Goal: Check status

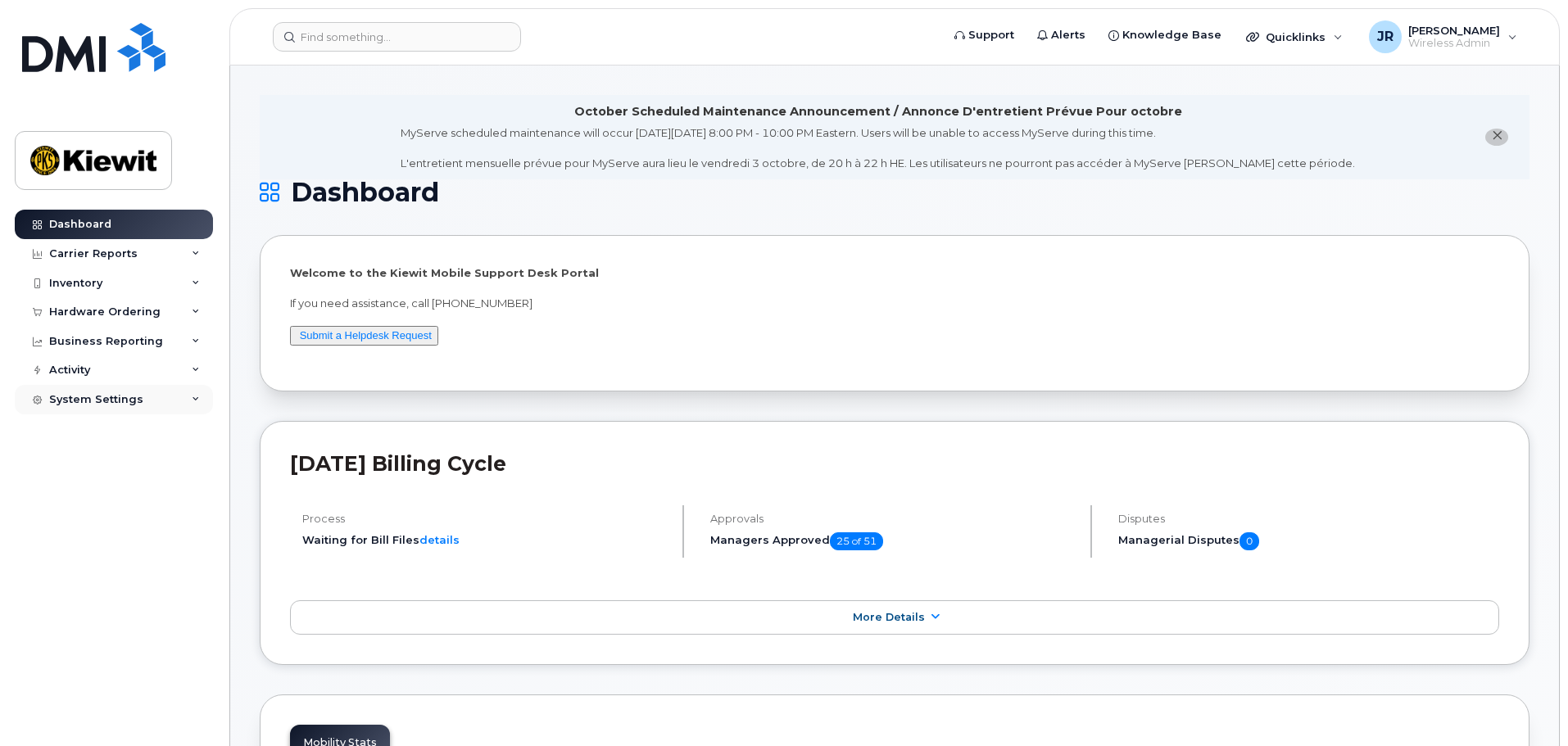
click at [129, 402] on div "System Settings" at bounding box center [96, 399] width 94 height 13
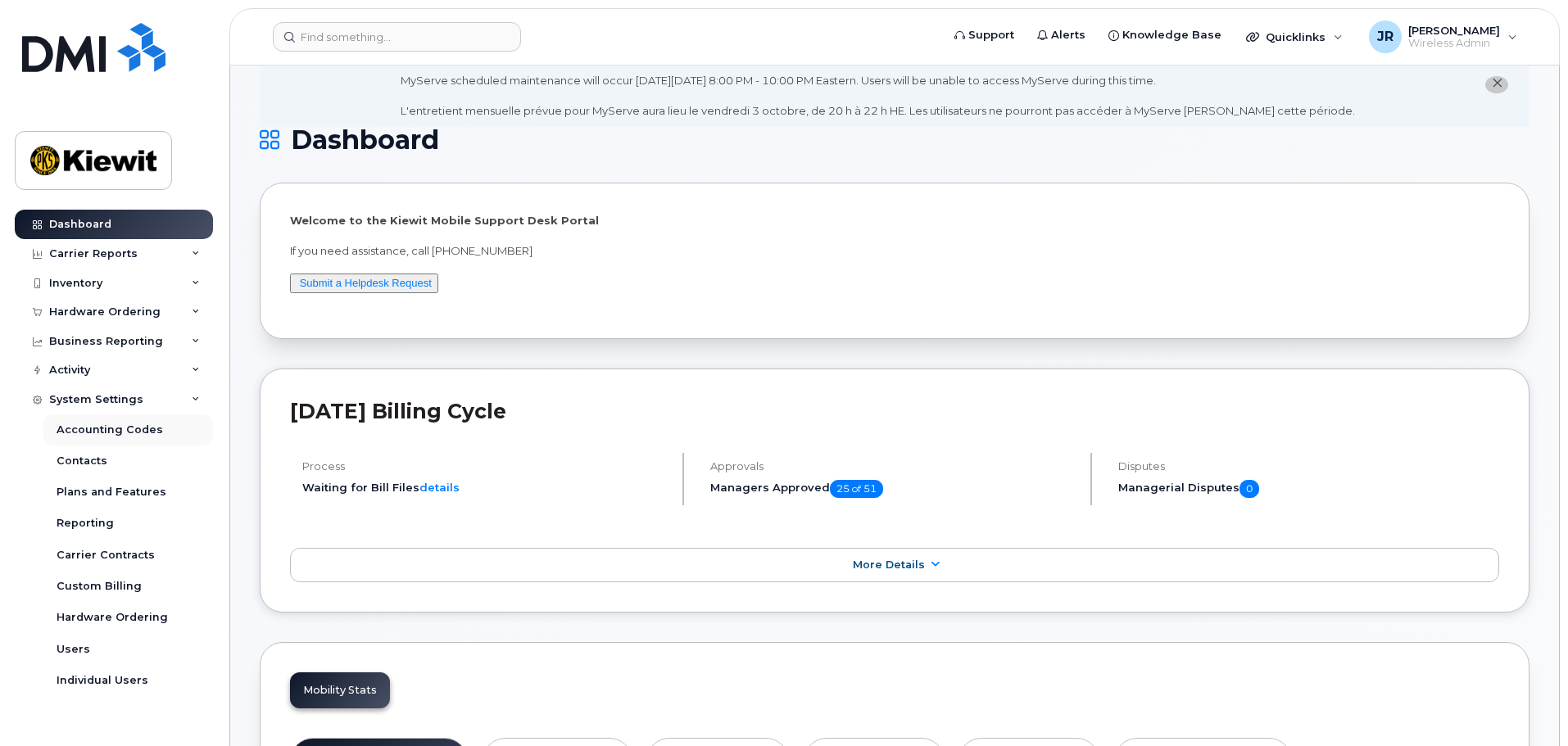
scroll to position [82, 0]
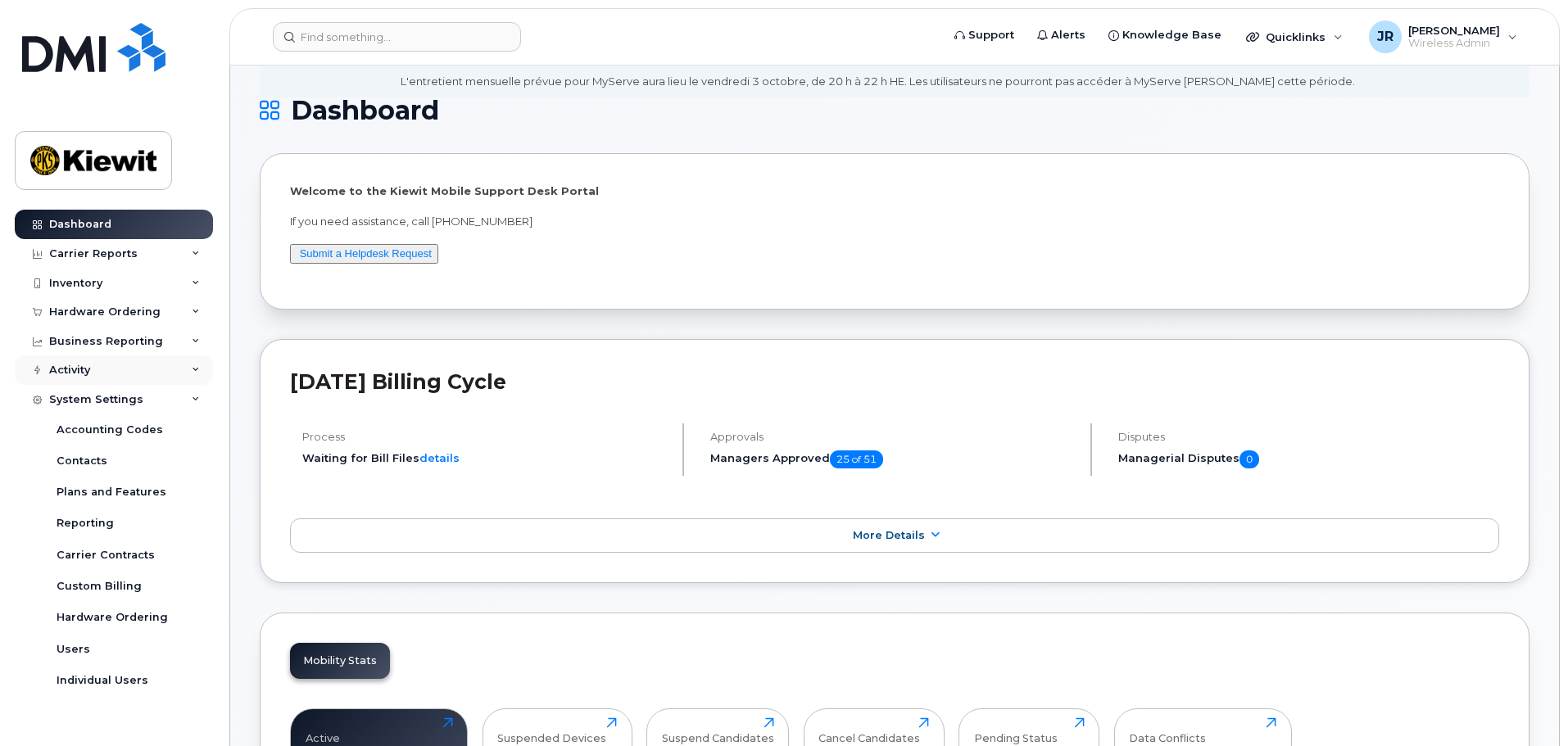
click at [124, 373] on div "Activity" at bounding box center [114, 369] width 198 height 29
click at [135, 344] on div "Business Reporting" at bounding box center [106, 341] width 114 height 13
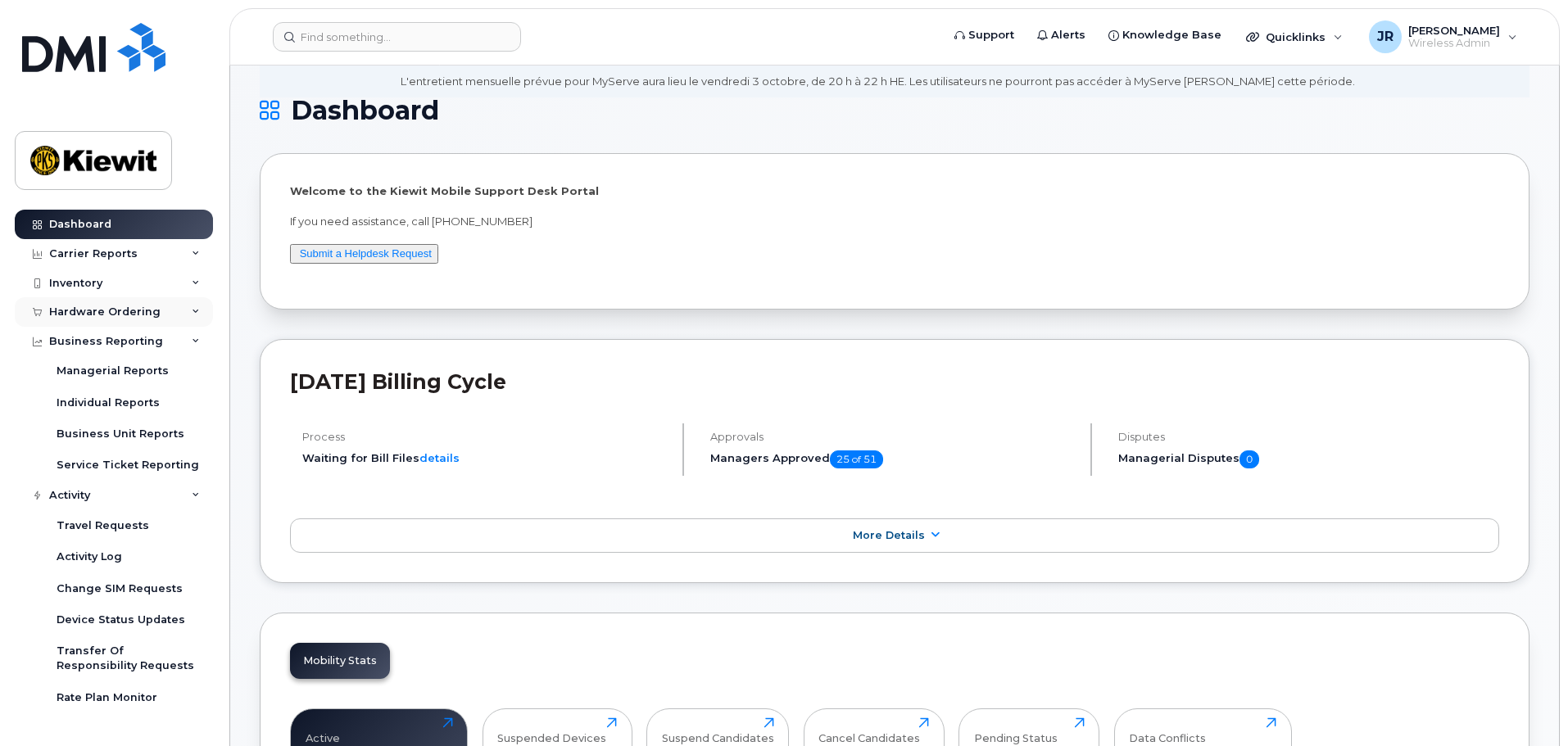
click at [158, 310] on div "Hardware Ordering" at bounding box center [114, 311] width 198 height 29
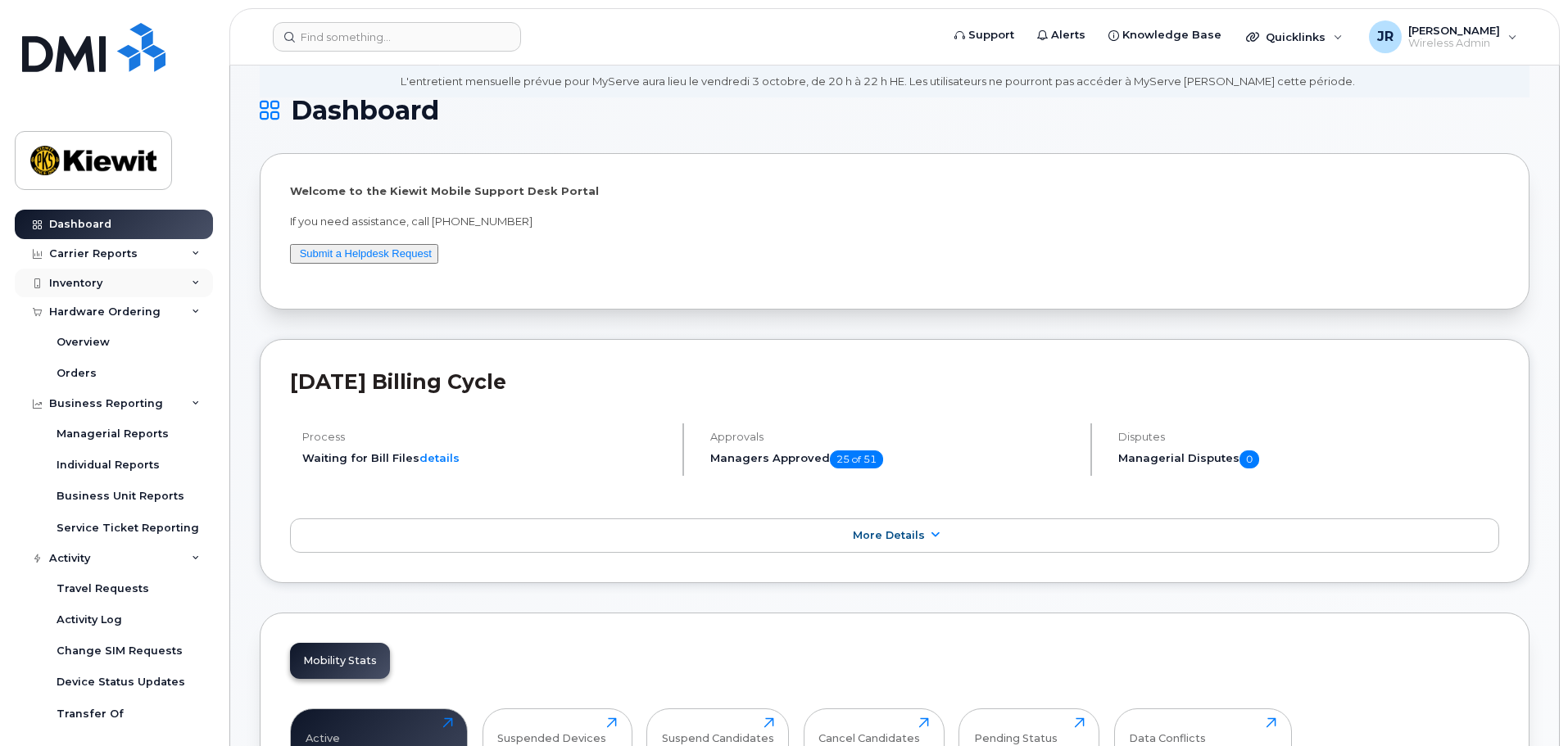
click at [163, 292] on div "Inventory" at bounding box center [114, 283] width 198 height 29
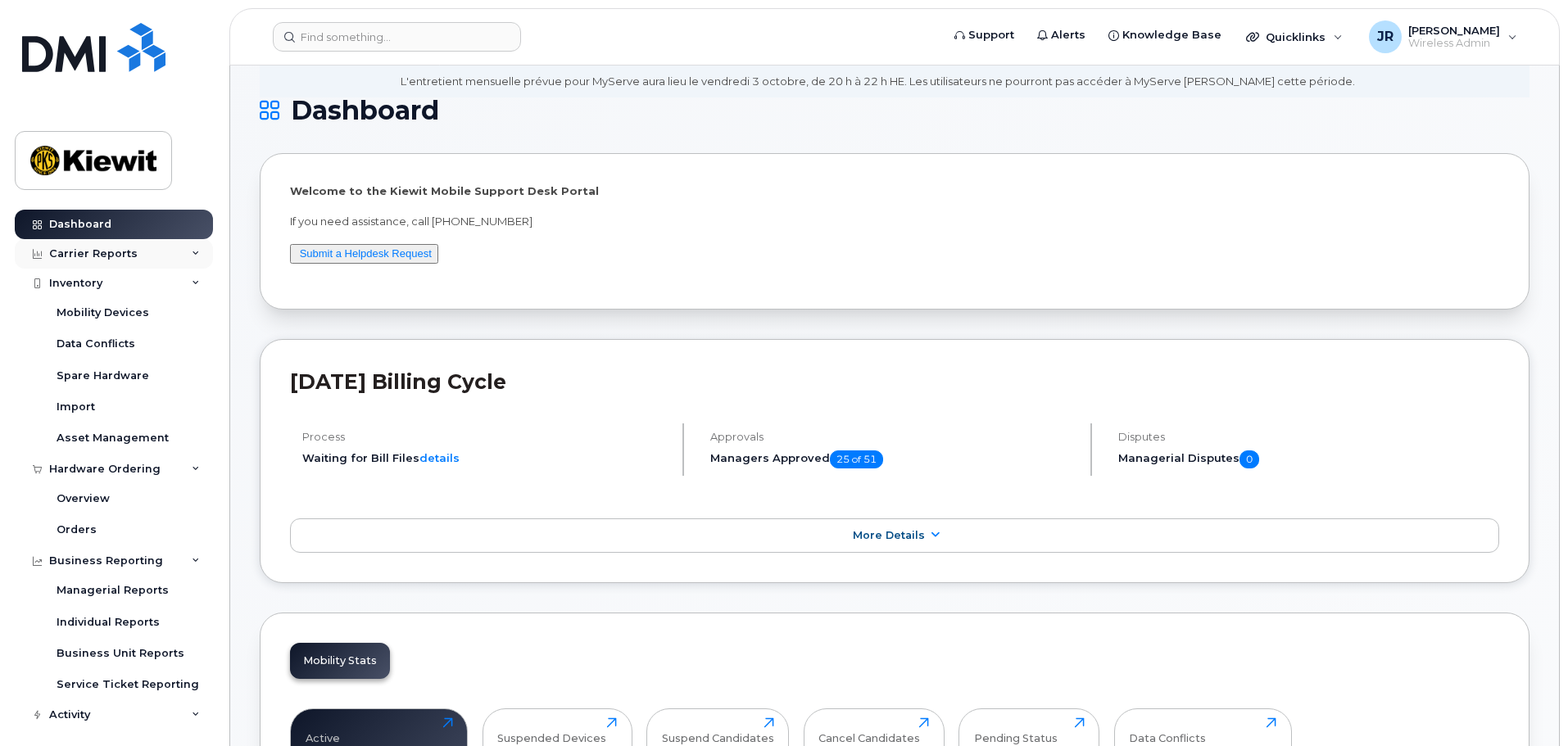
click at [161, 260] on div "Carrier Reports" at bounding box center [114, 253] width 198 height 29
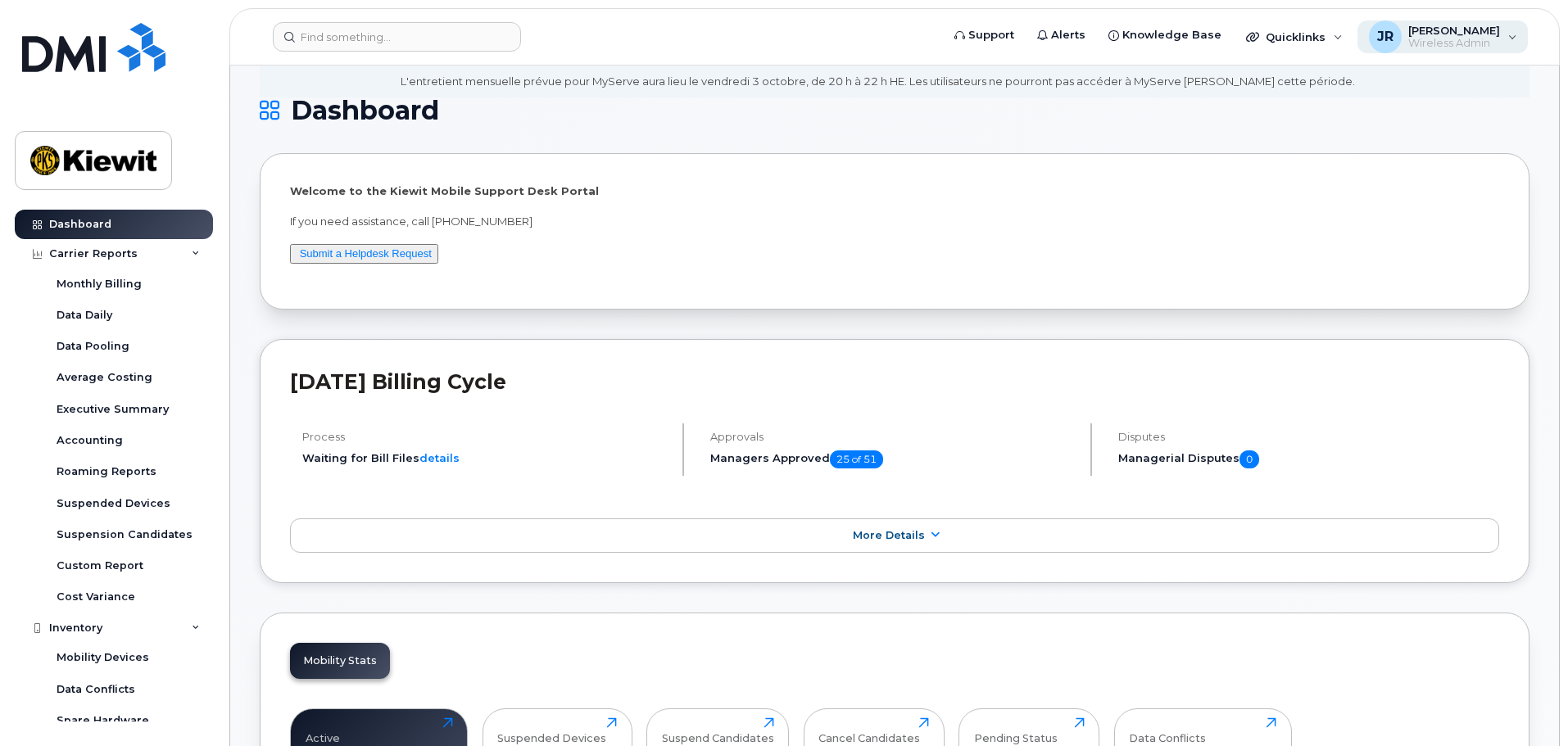
click at [1474, 23] on div "JR [PERSON_NAME] Wireless Admin" at bounding box center [1442, 36] width 171 height 33
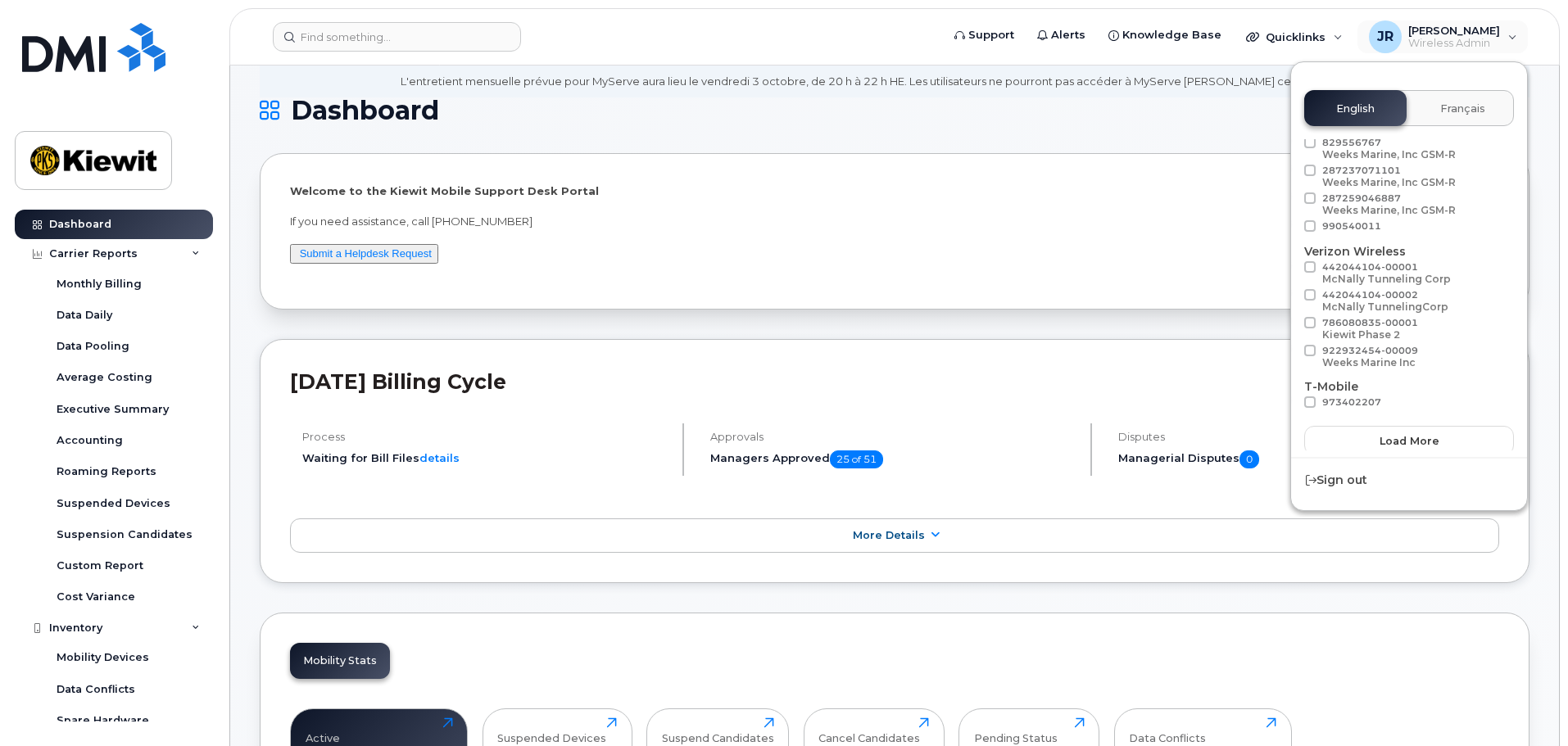
scroll to position [92, 0]
click at [1420, 442] on span "Load more" at bounding box center [1409, 436] width 60 height 16
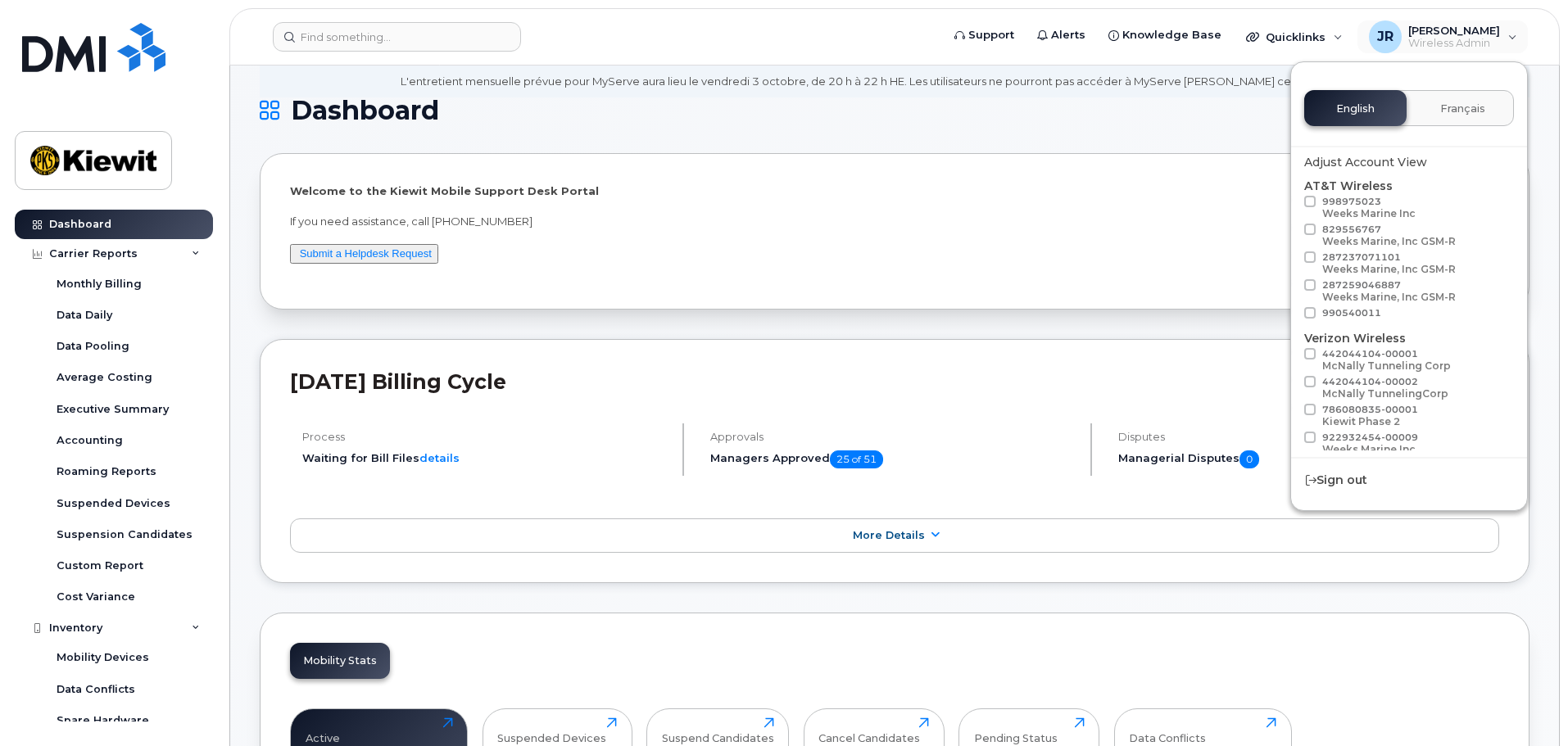
click at [1191, 204] on div "Welcome to the [PERSON_NAME] Mobile Support Desk Portal If you need assistance,…" at bounding box center [894, 231] width 1209 height 96
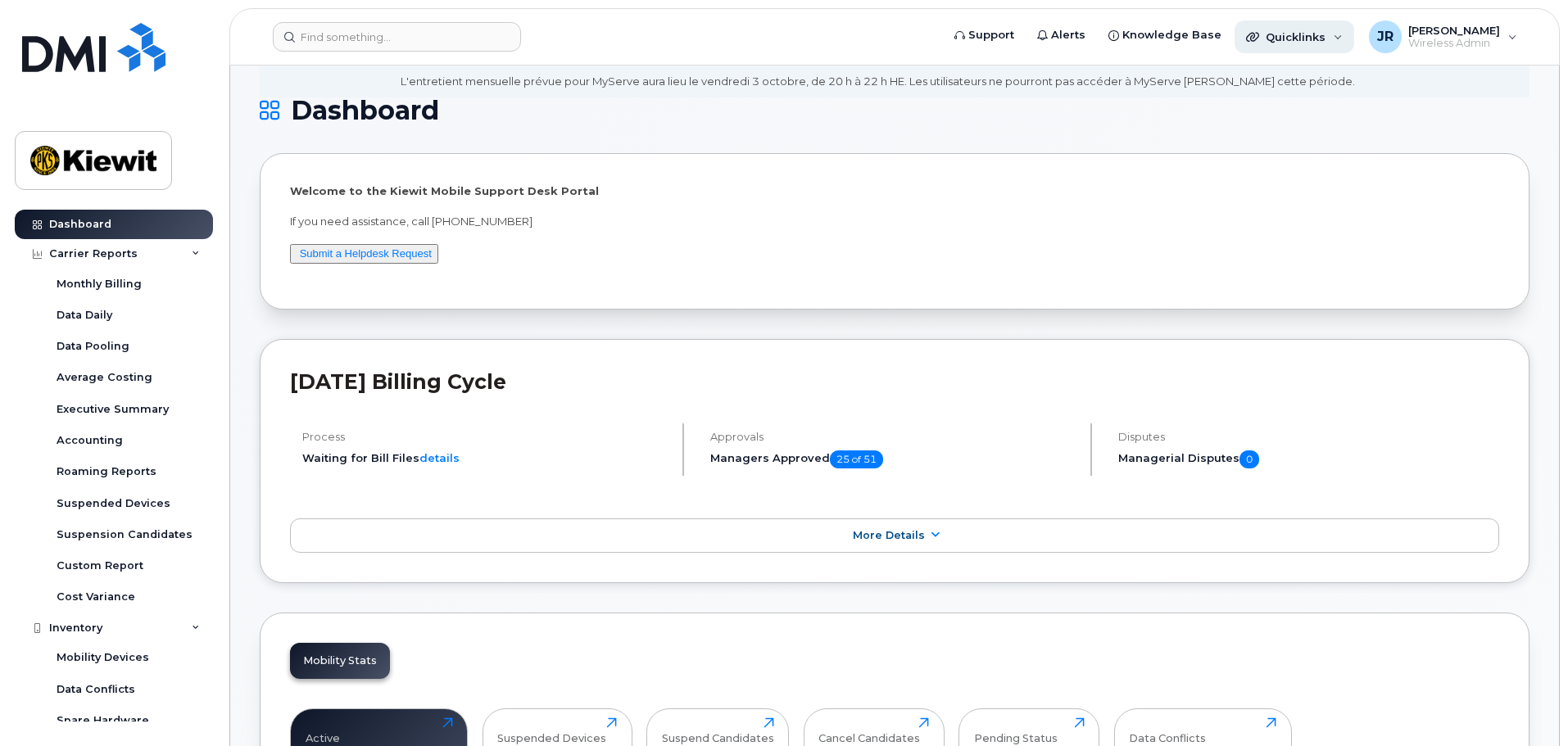
click at [1301, 53] on header "Support Alerts Knowledge Base Quicklinks Suspend / Cancel Device Change SIM Car…" at bounding box center [894, 36] width 1330 height 57
click at [1305, 44] on div "Quicklinks" at bounding box center [1294, 36] width 120 height 33
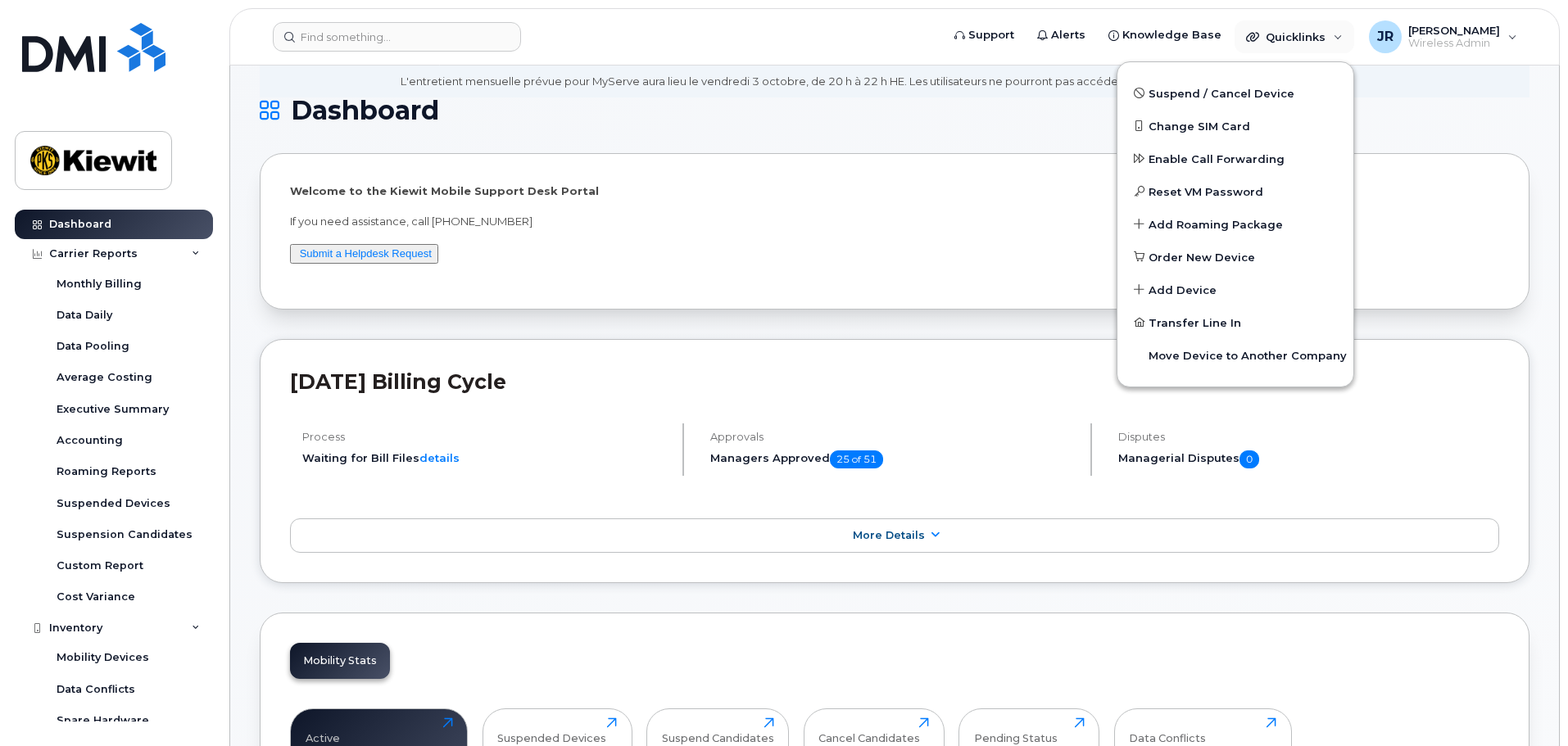
click at [1019, 104] on h1 "Dashboard" at bounding box center [890, 110] width 1261 height 26
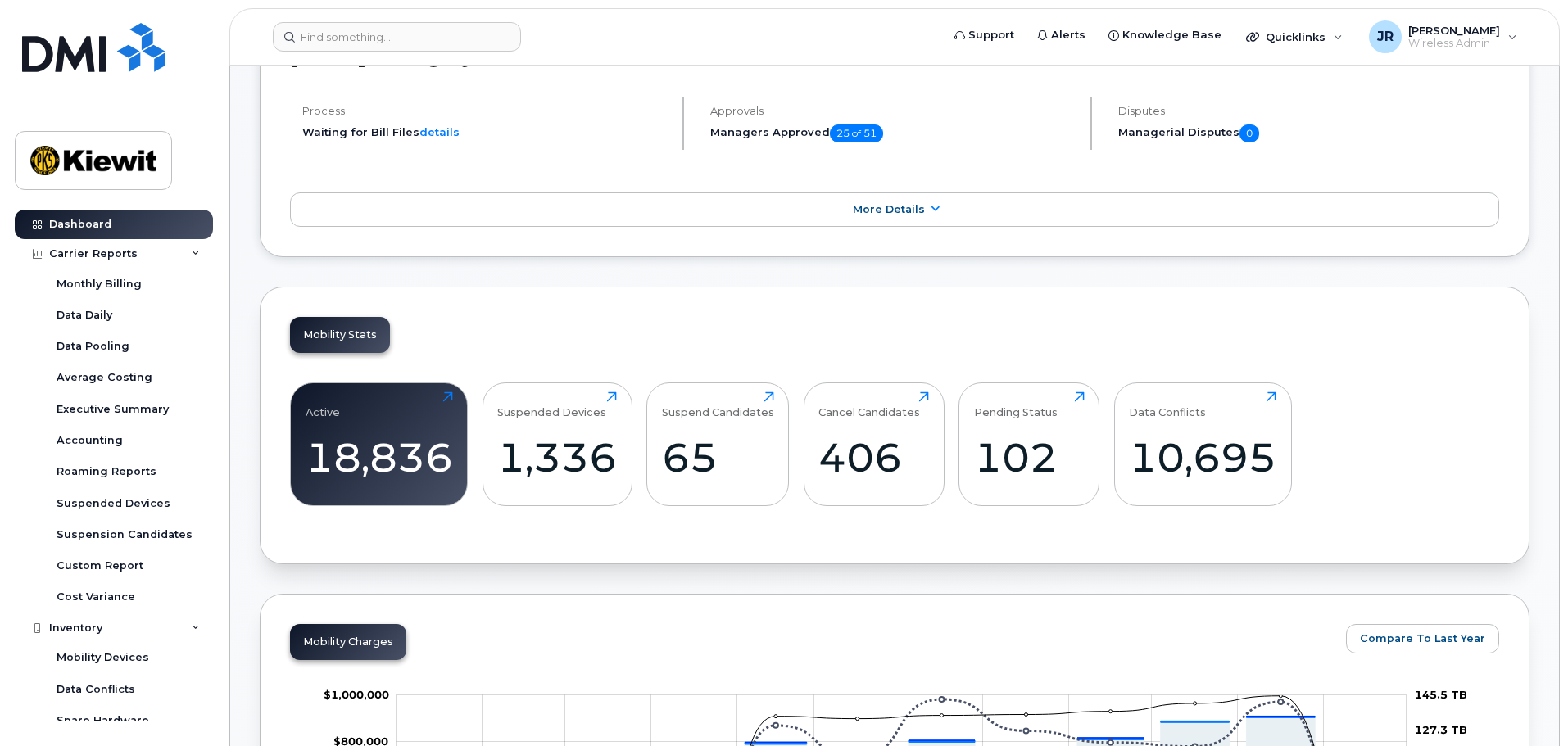
scroll to position [339, 0]
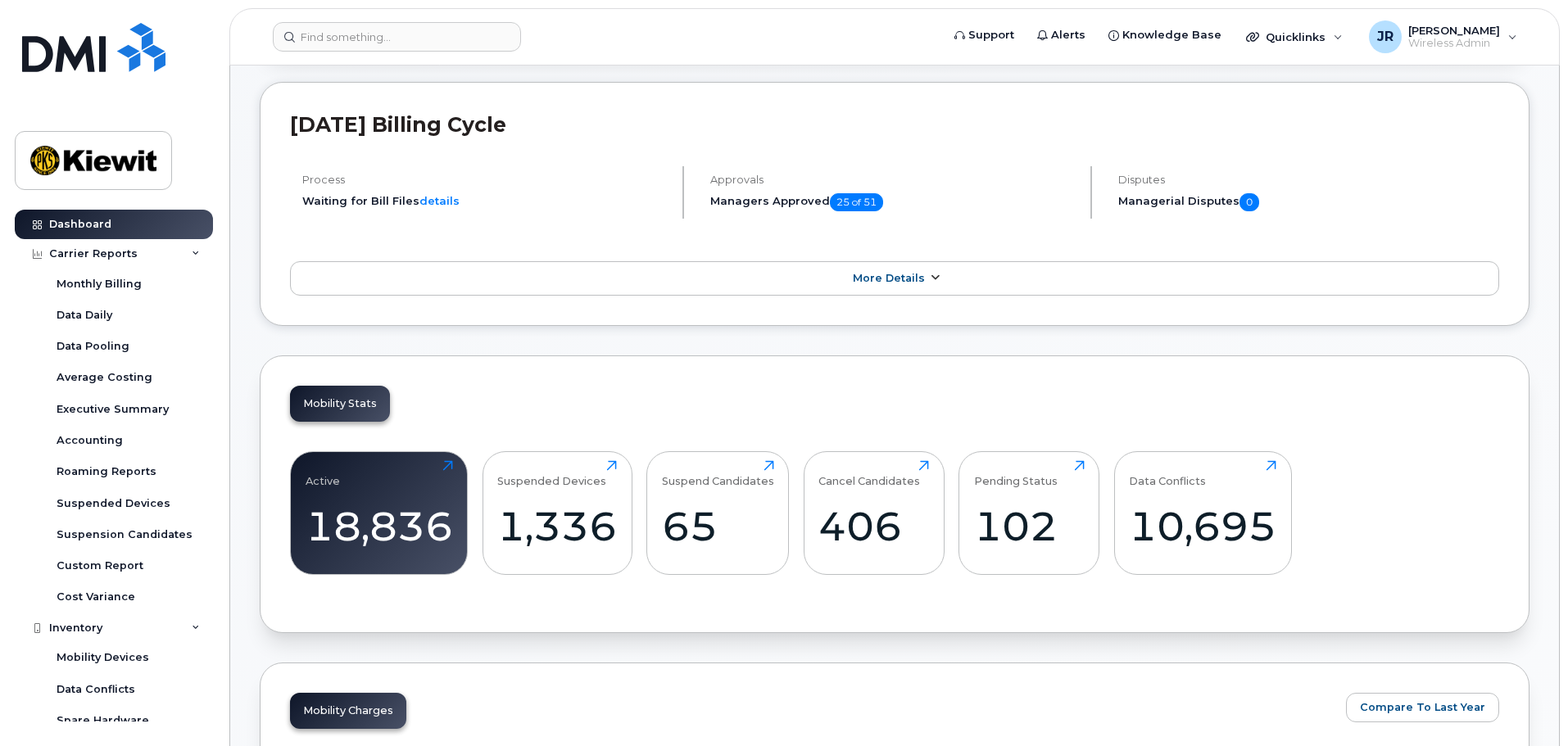
click at [895, 283] on span "More Details" at bounding box center [889, 278] width 72 height 12
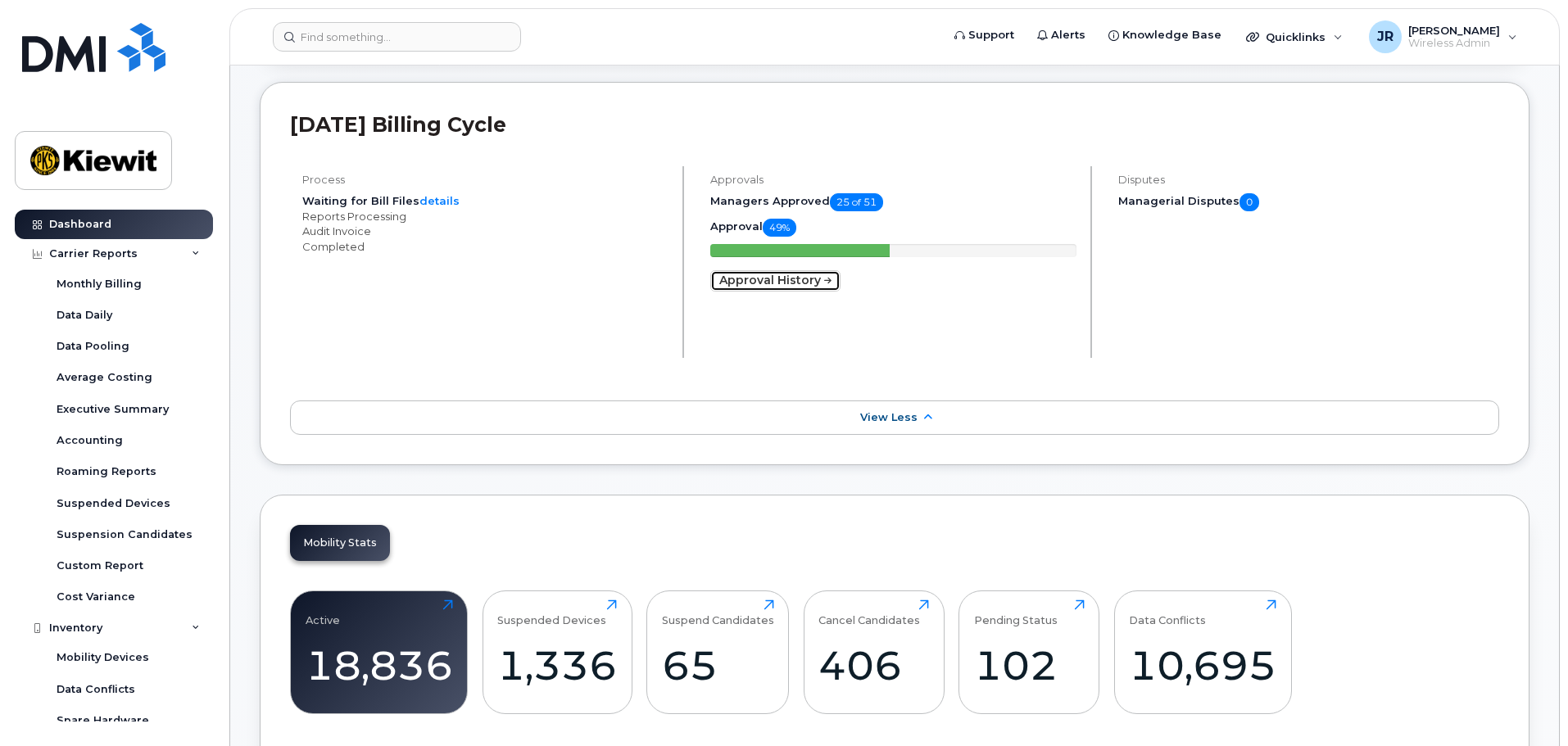
click at [830, 279] on icon at bounding box center [827, 281] width 11 height 10
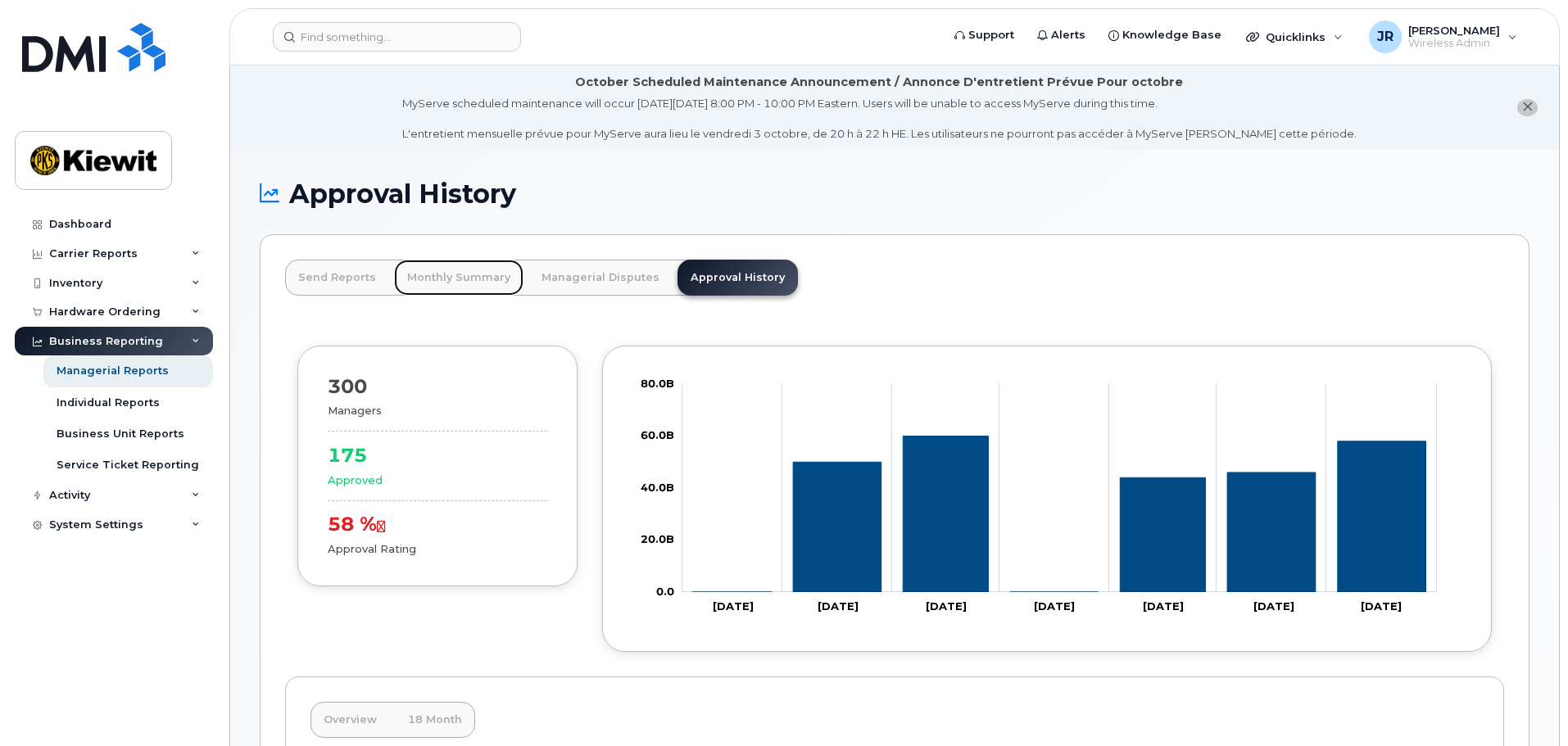
click at [403, 275] on link "Monthly Summary" at bounding box center [458, 278] width 129 height 36
click at [105, 491] on div "Activity" at bounding box center [114, 495] width 198 height 29
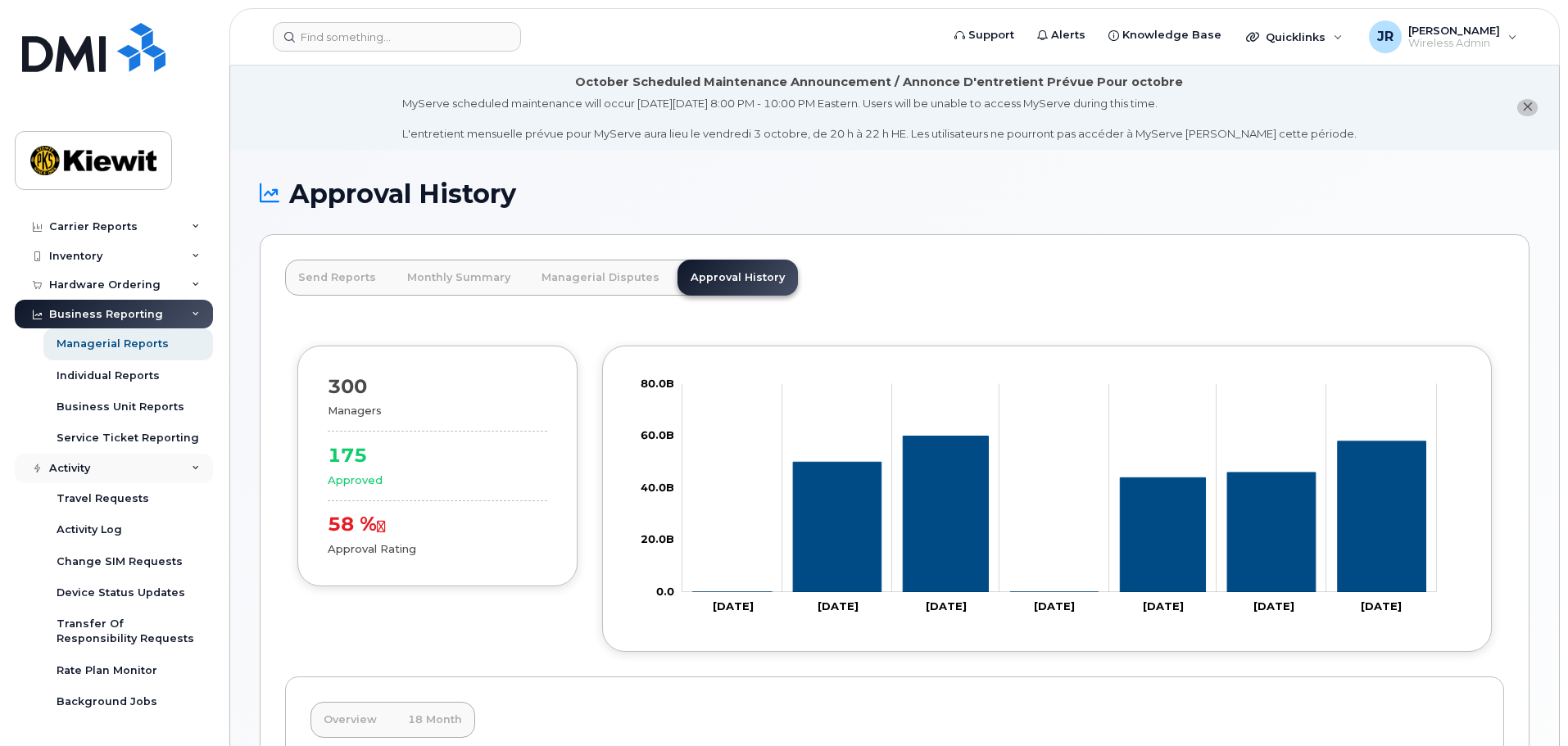
scroll to position [52, 0]
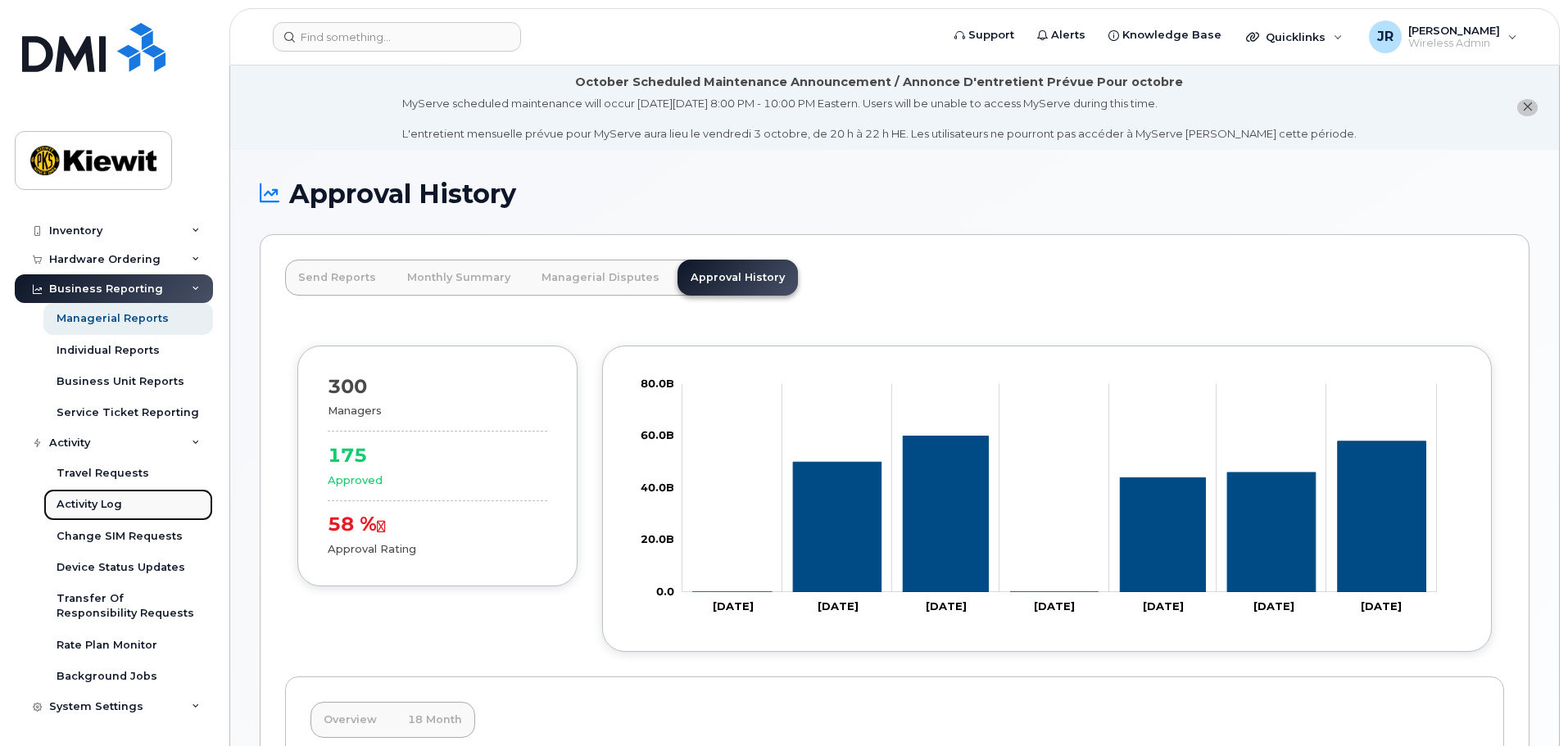
click at [135, 500] on link "Activity Log" at bounding box center [128, 504] width 170 height 31
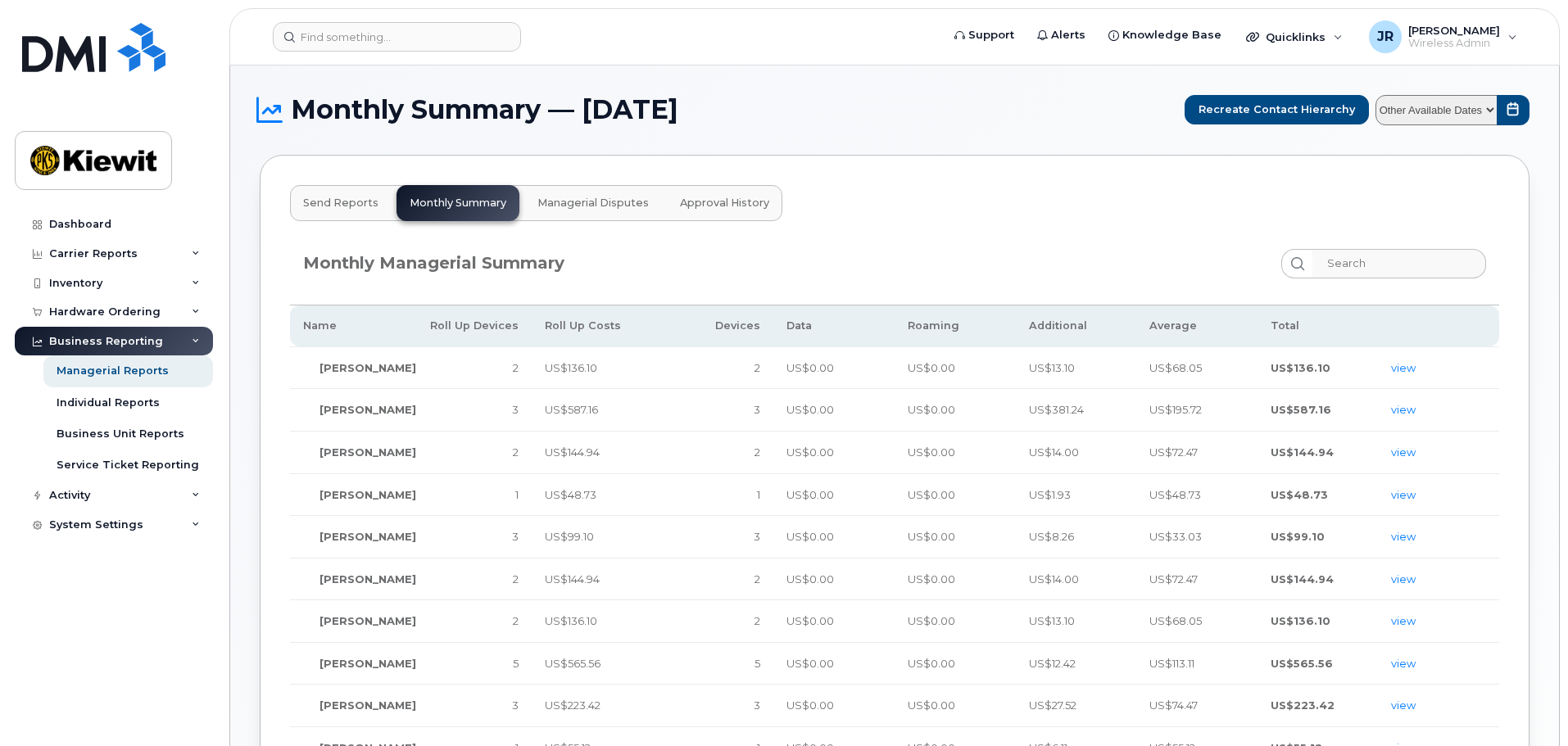
select select
